Goal: Task Accomplishment & Management: Use online tool/utility

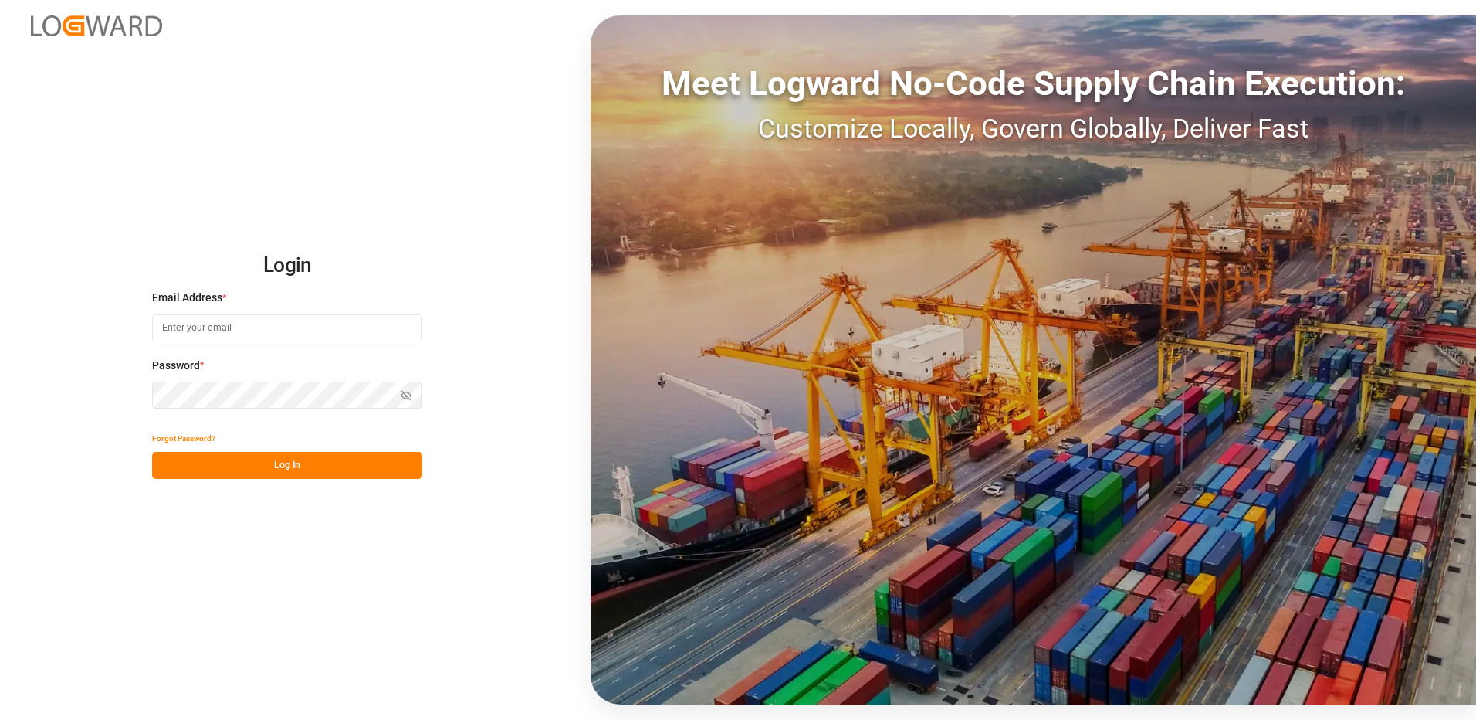
type input "[EMAIL_ADDRESS][DOMAIN_NAME]"
click at [222, 473] on button "Log In" at bounding box center [287, 465] width 270 height 27
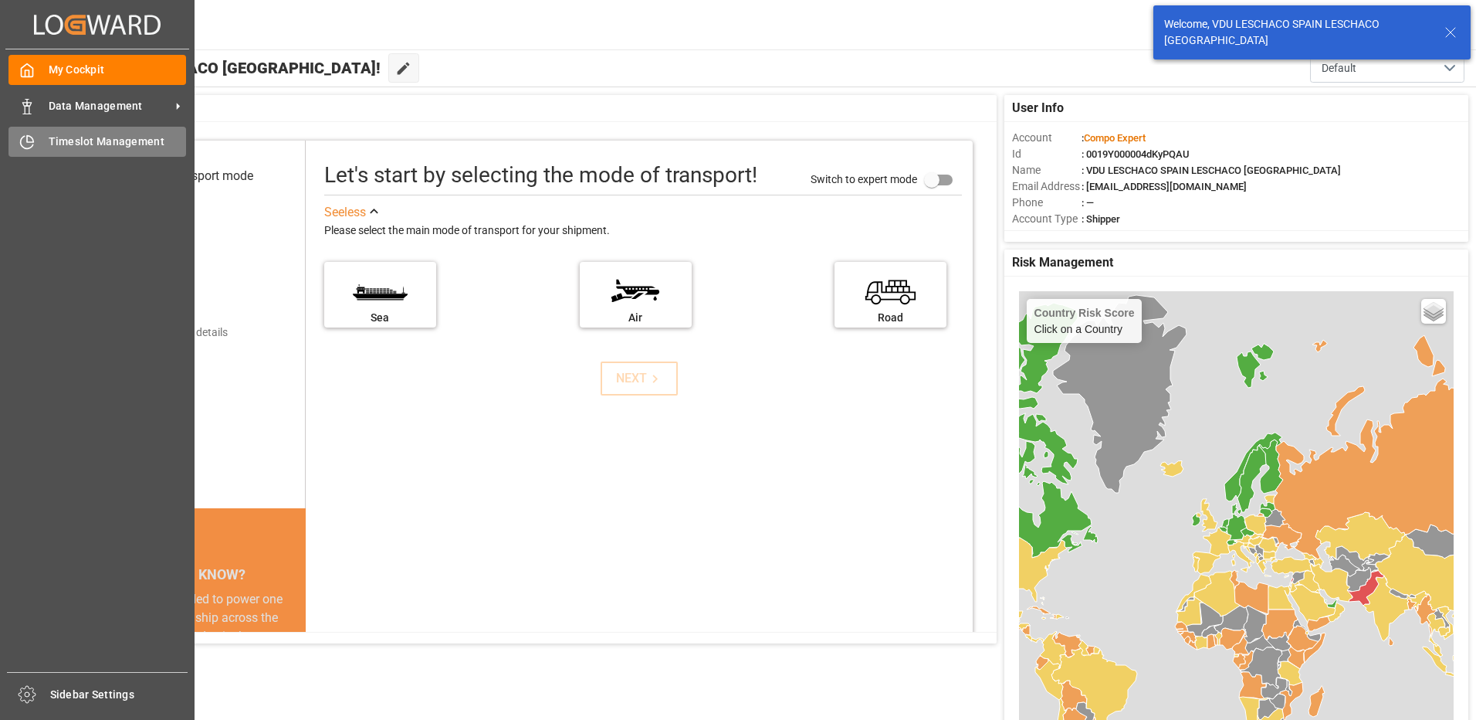
click at [22, 144] on icon at bounding box center [26, 141] width 15 height 15
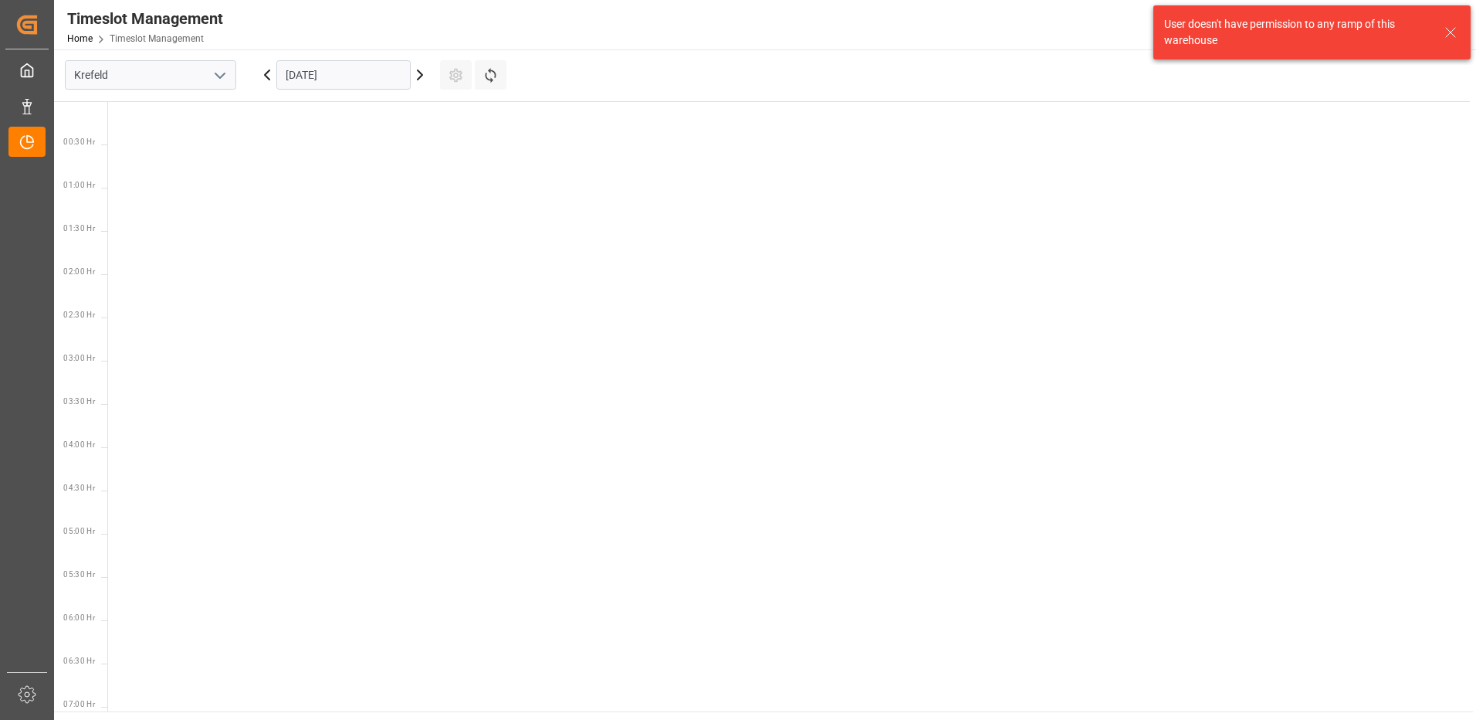
scroll to position [801, 0]
click at [223, 65] on button "open menu" at bounding box center [219, 75] width 23 height 24
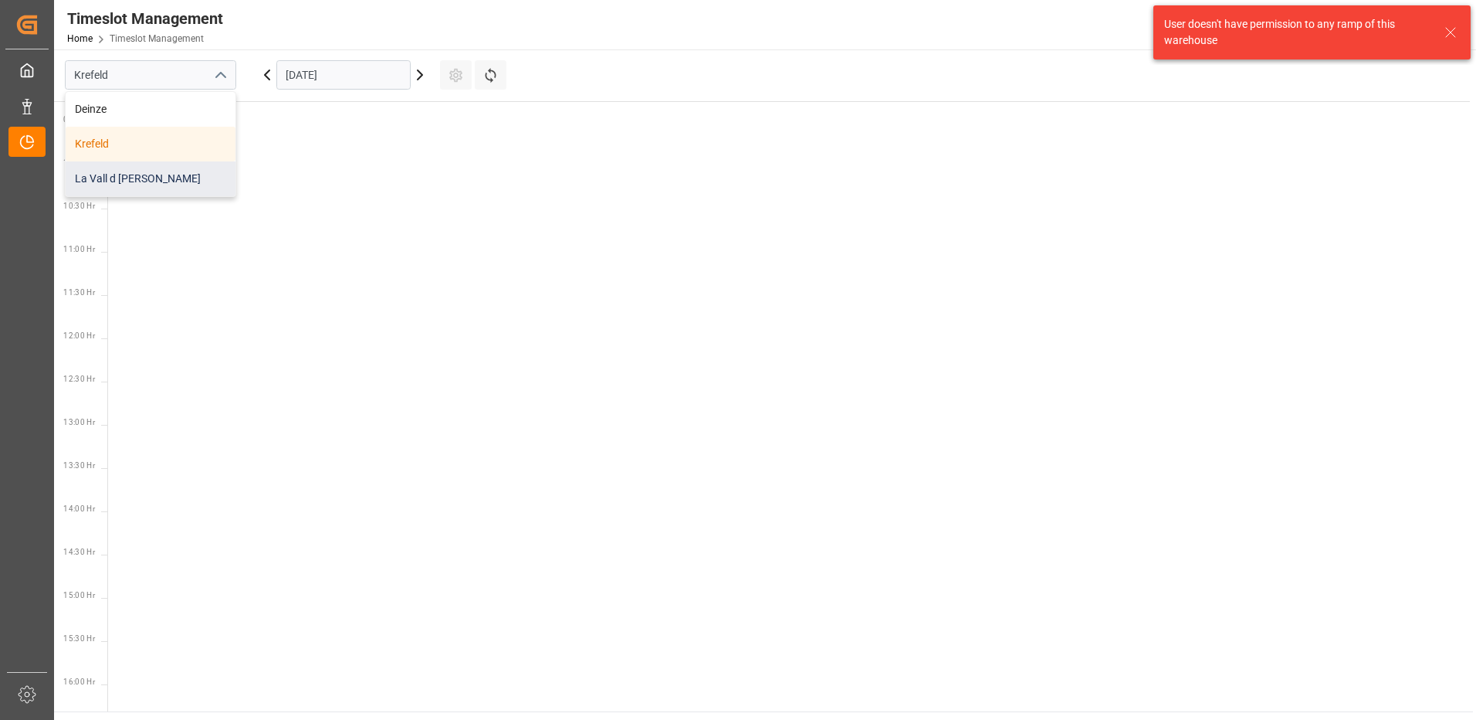
click at [154, 177] on div "La Vall d [PERSON_NAME]" at bounding box center [151, 178] width 170 height 35
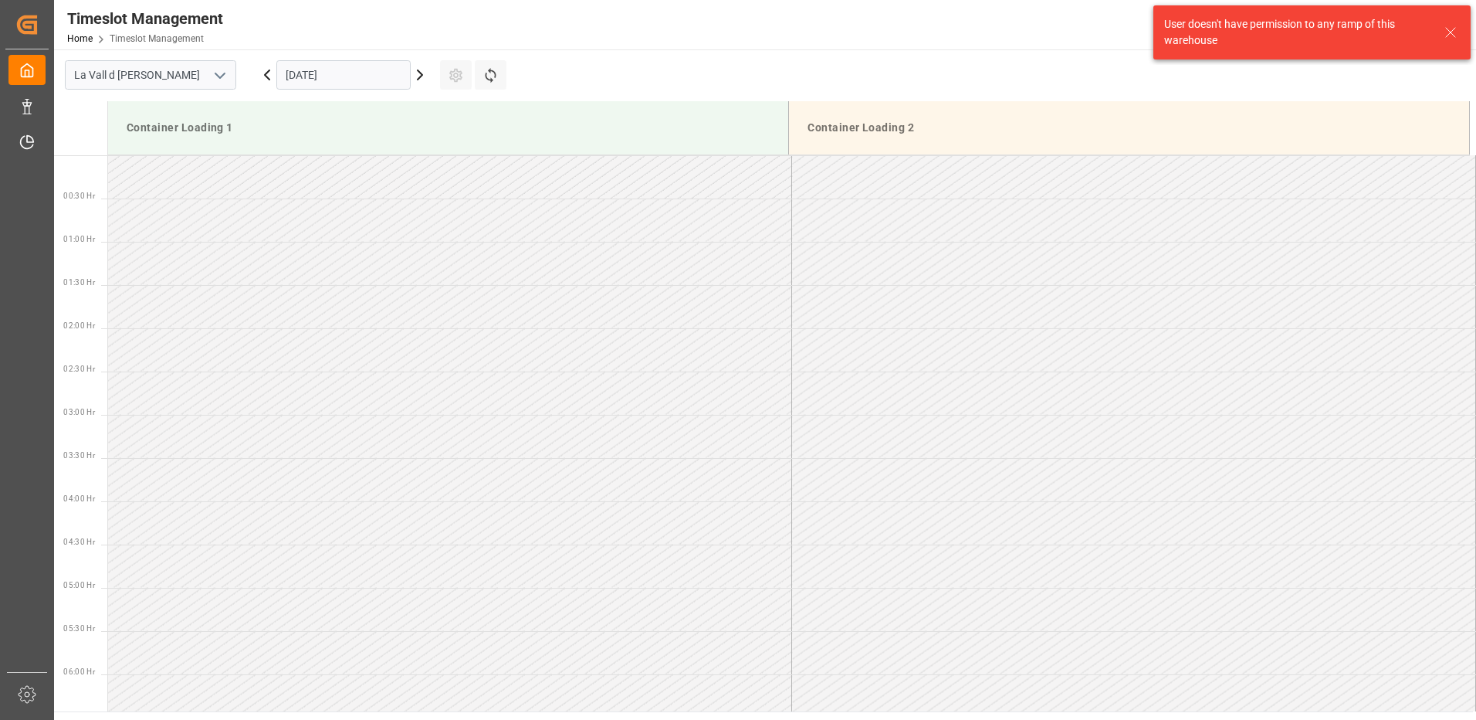
scroll to position [855, 0]
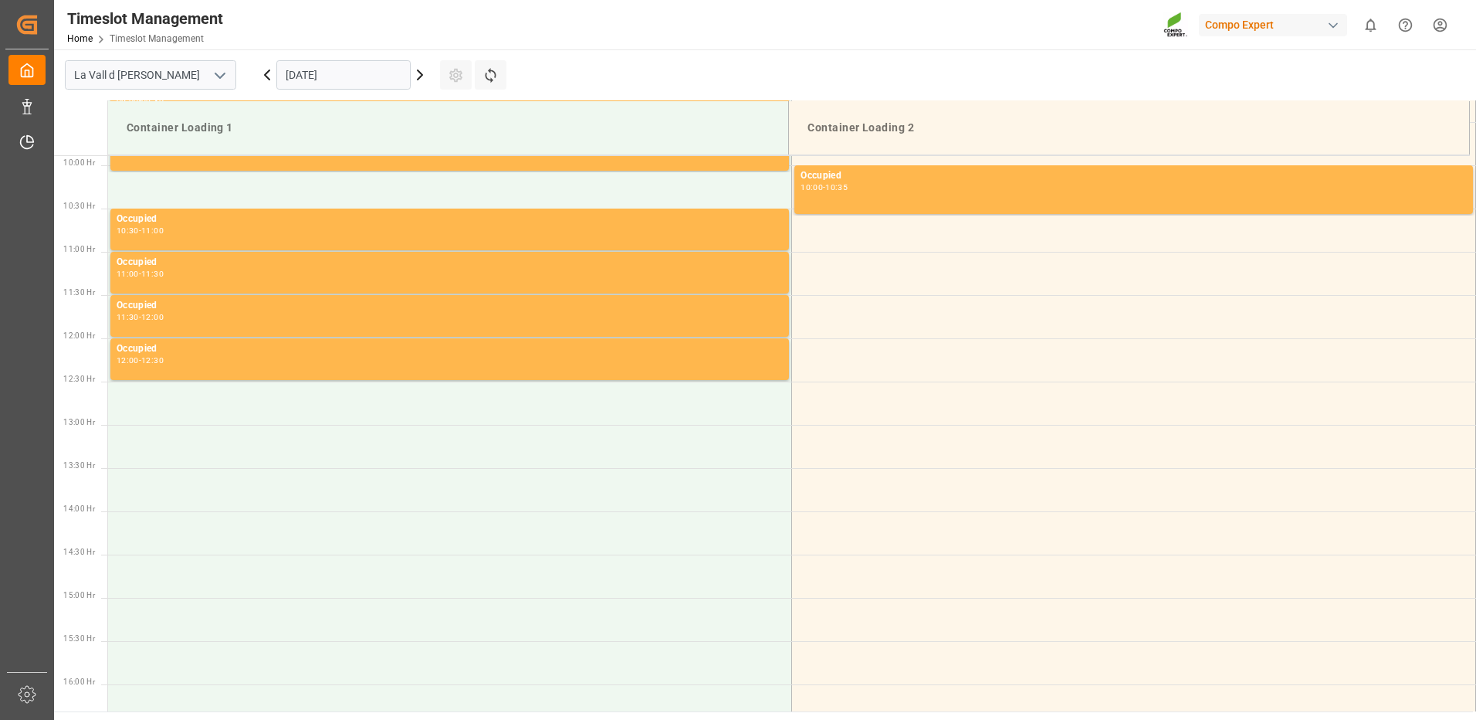
click at [419, 80] on icon at bounding box center [420, 74] width 5 height 9
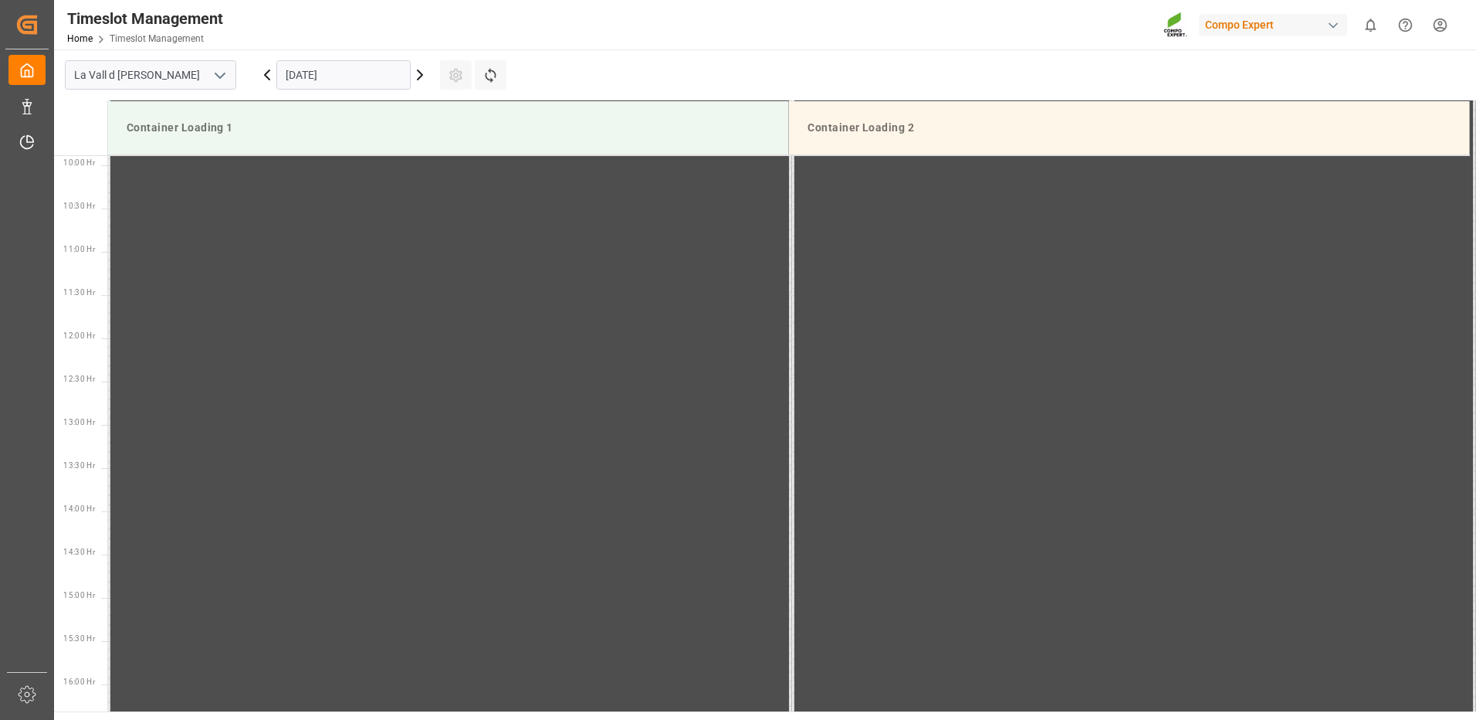
click at [419, 80] on icon at bounding box center [420, 74] width 5 height 9
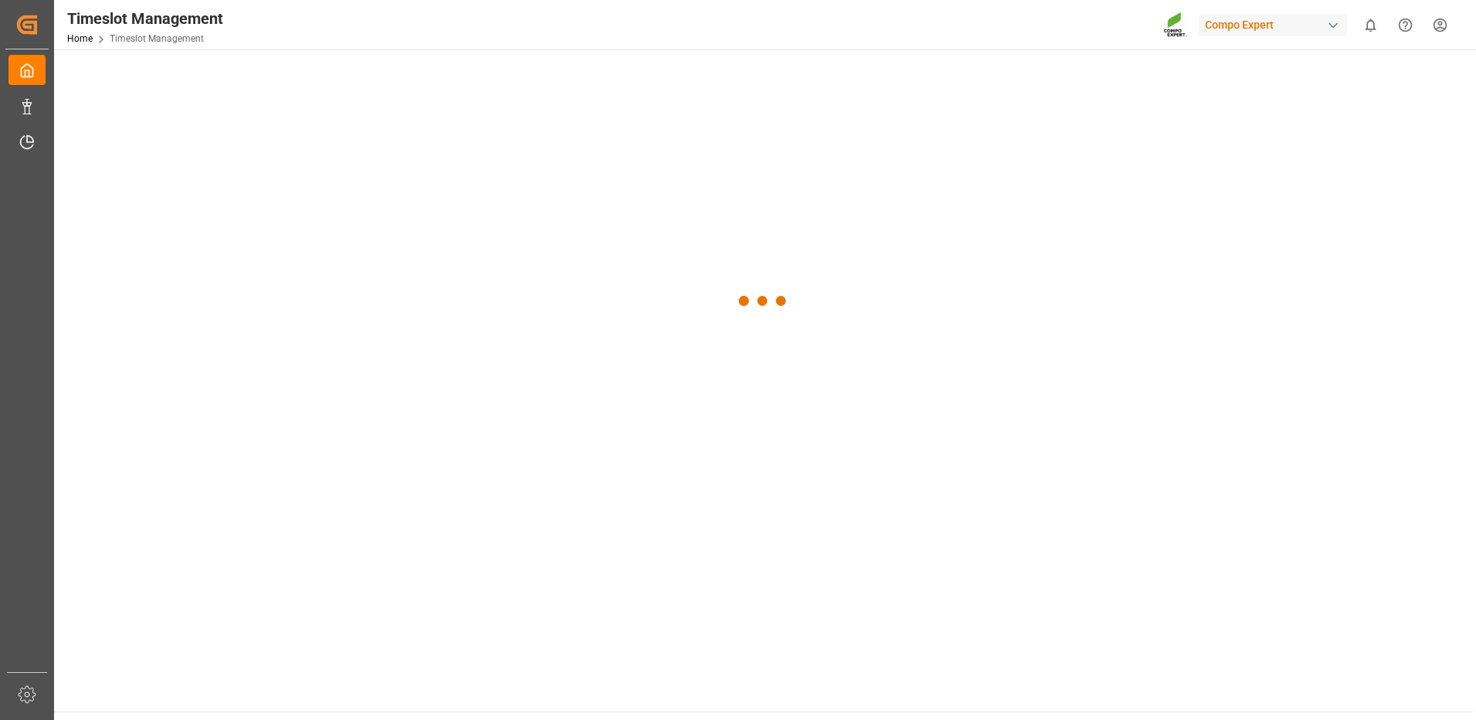
click at [419, 80] on div at bounding box center [763, 300] width 1419 height 503
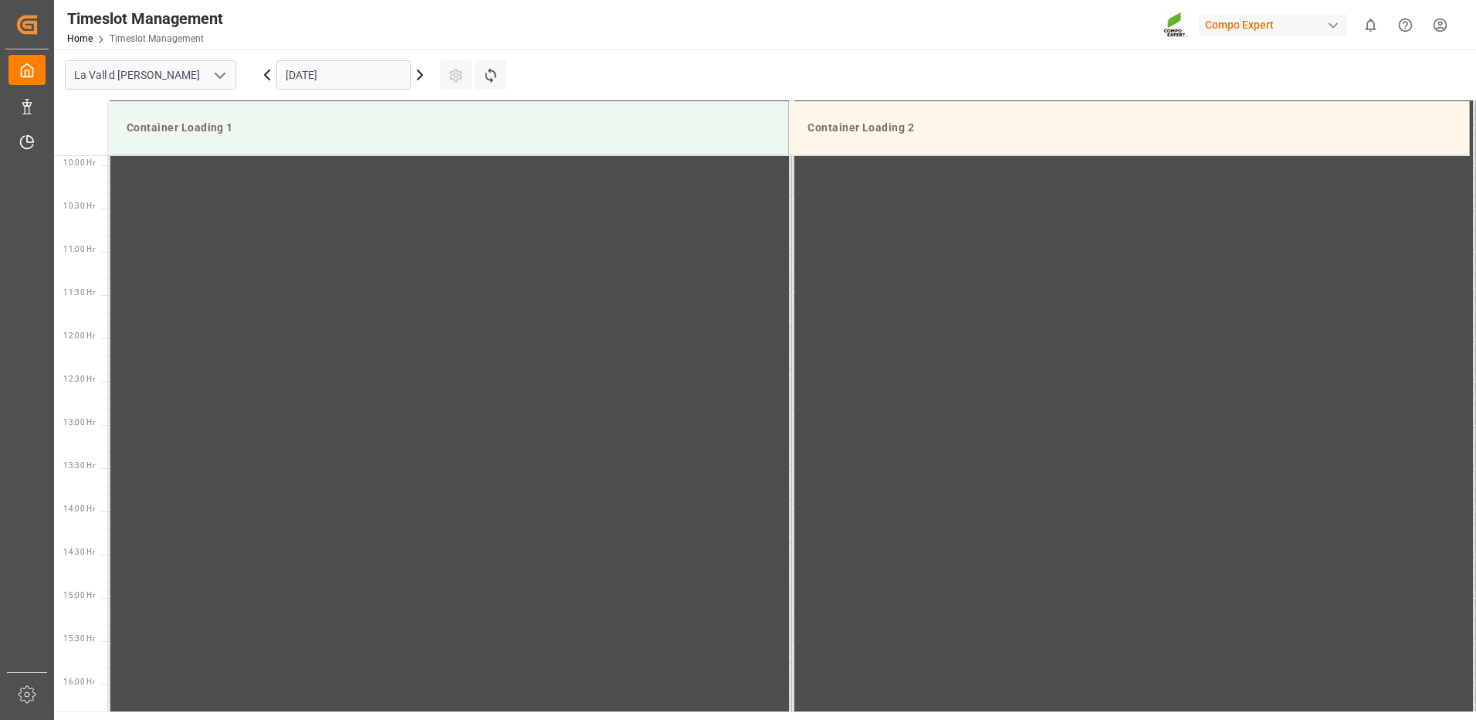
click at [419, 80] on icon at bounding box center [420, 74] width 5 height 9
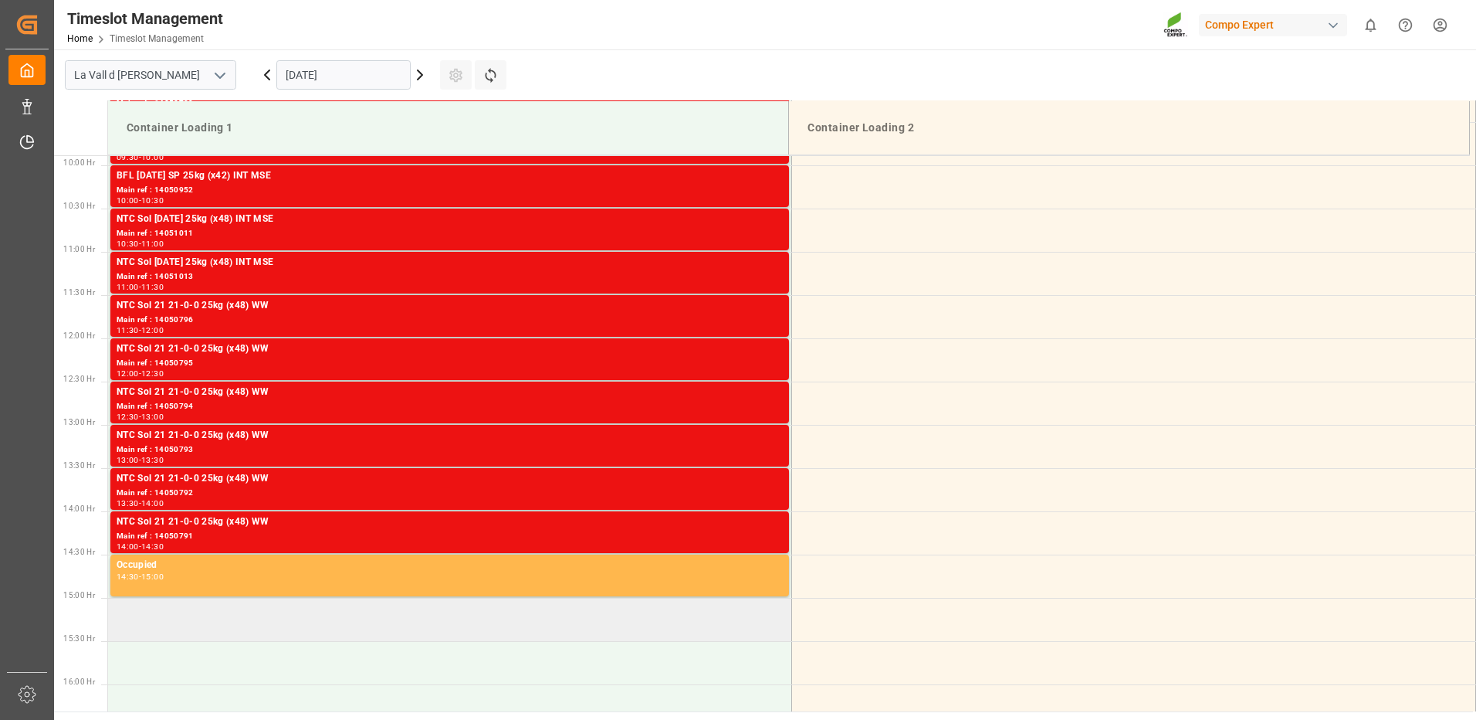
scroll to position [932, 0]
